Goal: Obtain resource: Download file/media

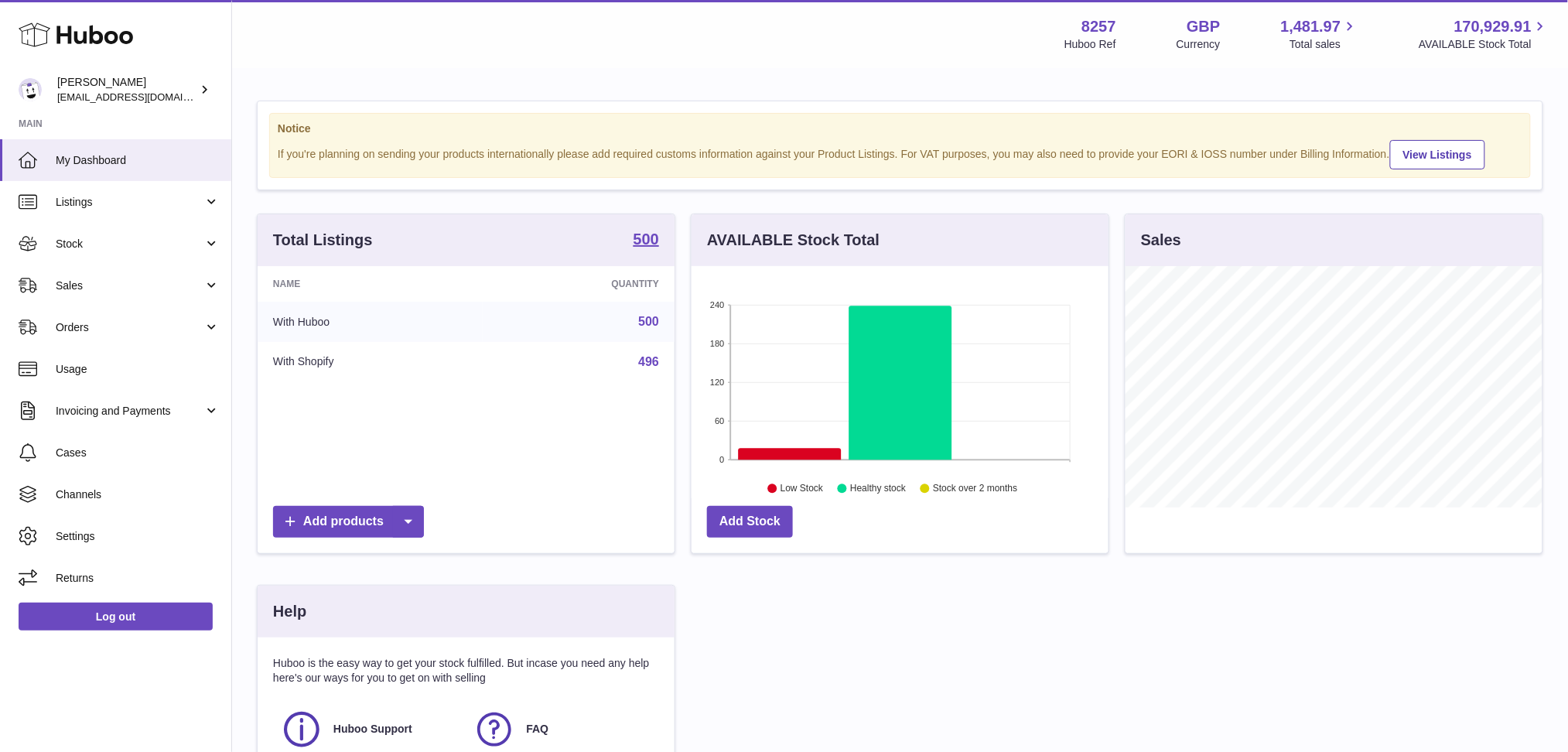
scroll to position [240, 417]
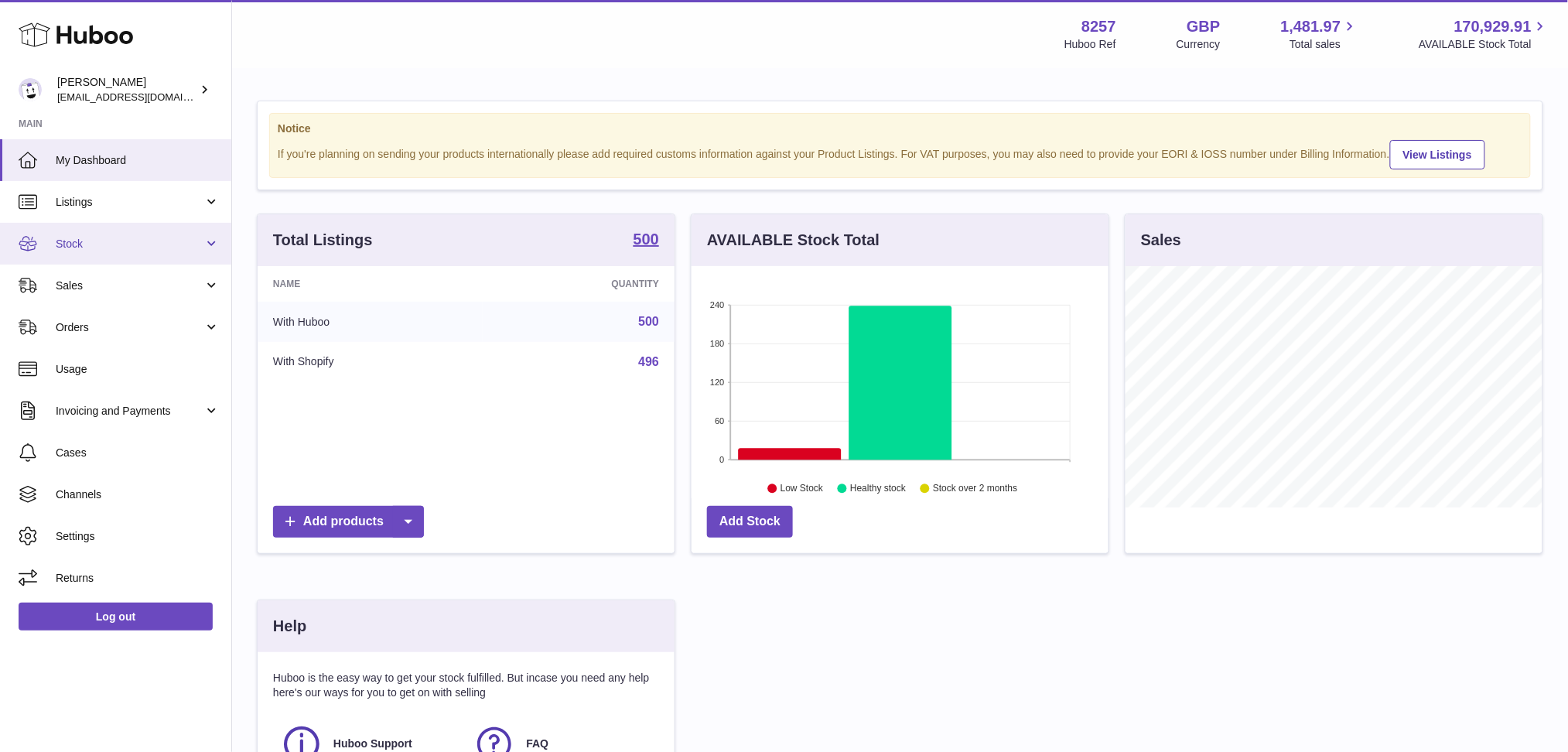
click at [131, 241] on span "Stock" at bounding box center [130, 244] width 148 height 15
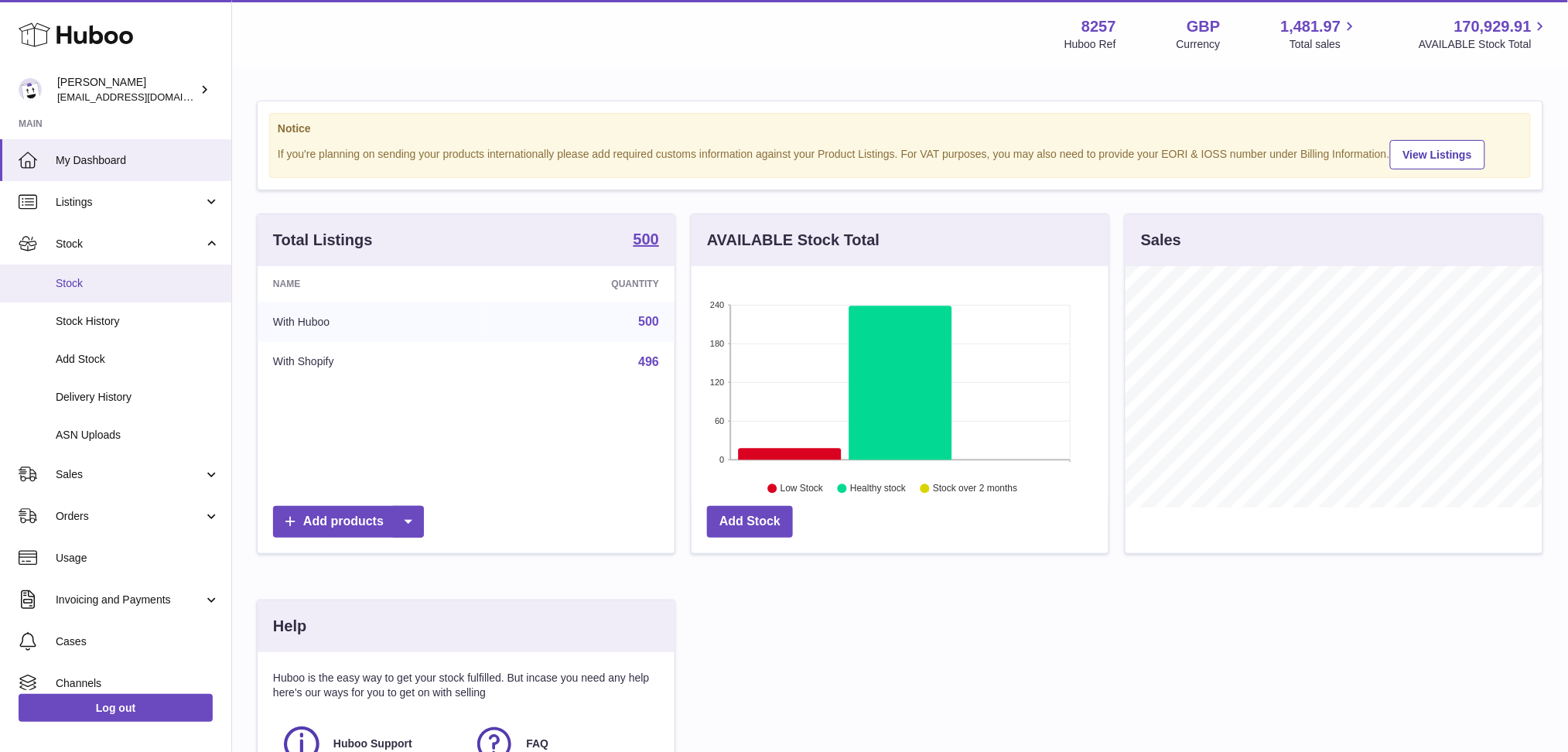
click at [127, 296] on link "Stock" at bounding box center [115, 283] width 232 height 38
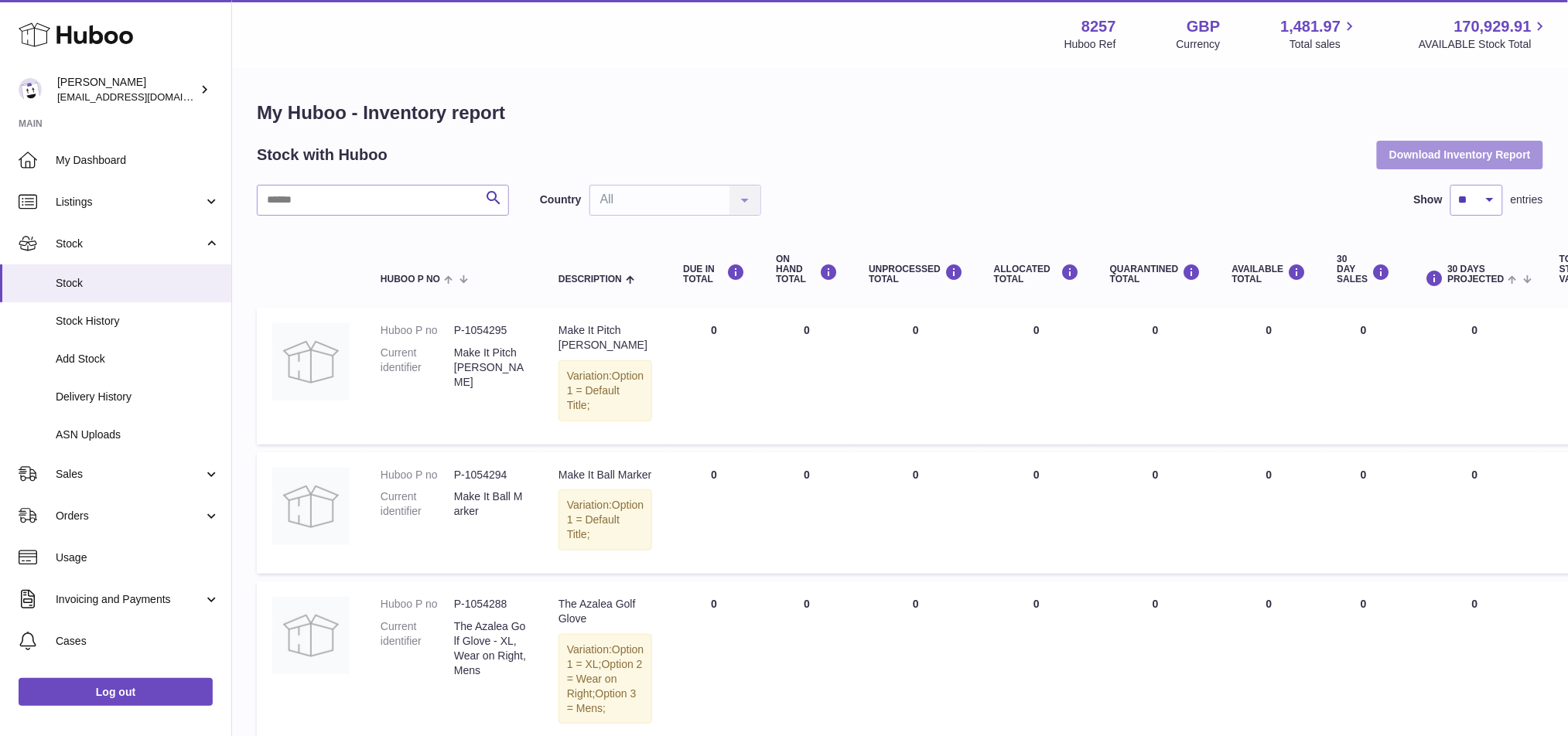
drag, startPoint x: 1422, startPoint y: 171, endPoint x: 1460, endPoint y: 143, distance: 47.2
click at [1460, 143] on button "Download Inventory Report" at bounding box center [1460, 155] width 166 height 28
